Goal: Check status: Check status

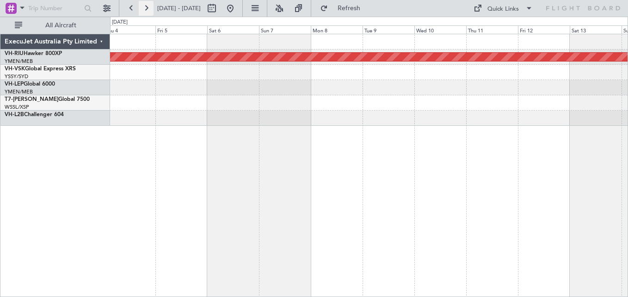
click at [151, 8] on button at bounding box center [146, 8] width 15 height 15
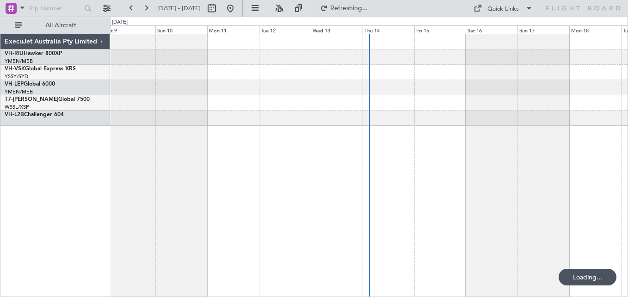
click at [147, 6] on button at bounding box center [146, 8] width 15 height 15
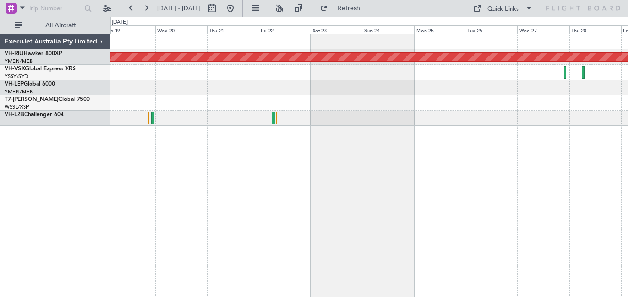
click at [147, 6] on button at bounding box center [146, 8] width 15 height 15
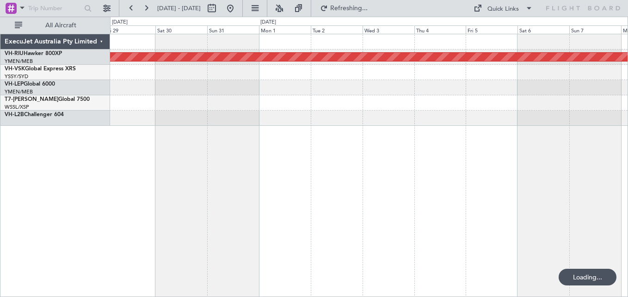
click at [147, 6] on button at bounding box center [146, 8] width 15 height 15
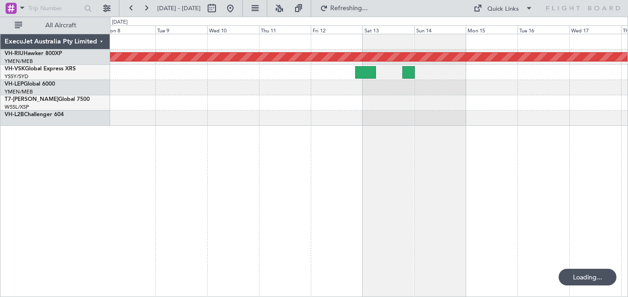
click at [147, 6] on button at bounding box center [146, 8] width 15 height 15
